Goal: Navigation & Orientation: Understand site structure

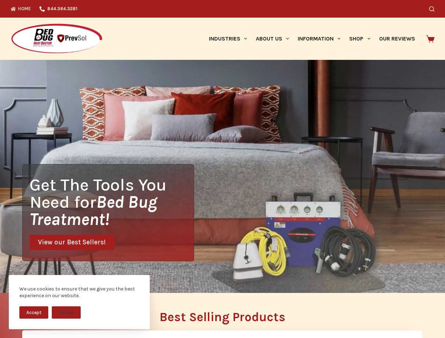
click at [222, 169] on div "Get The Tools You Need for Bed Bug Treatment! View our Best Sellers!" at bounding box center [222, 176] width 445 height 233
click at [34, 312] on button "Accept" at bounding box center [33, 312] width 29 height 12
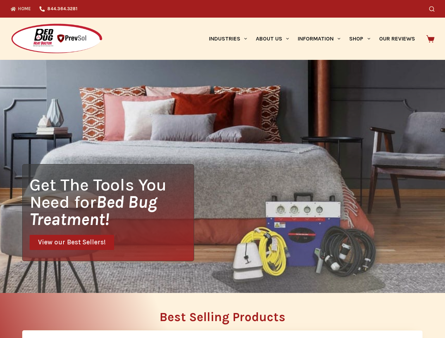
click at [66, 312] on button "Decline" at bounding box center [66, 318] width 29 height 12
click at [434, 9] on icon "Search" at bounding box center [431, 8] width 5 height 5
click at [230, 39] on link "Industries" at bounding box center [227, 39] width 47 height 42
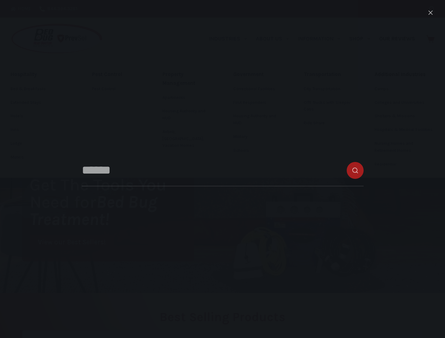
click at [275, 39] on link "About Us" at bounding box center [272, 39] width 42 height 42
